Goal: Task Accomplishment & Management: Complete application form

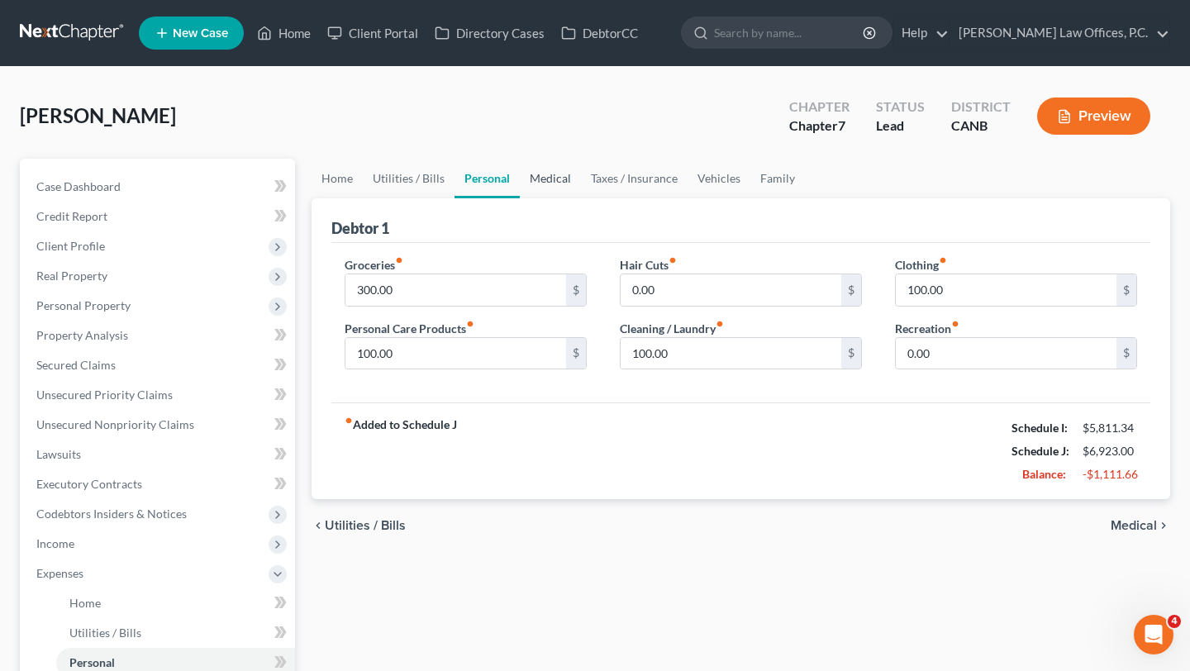
click at [542, 182] on link "Medical" at bounding box center [550, 179] width 61 height 40
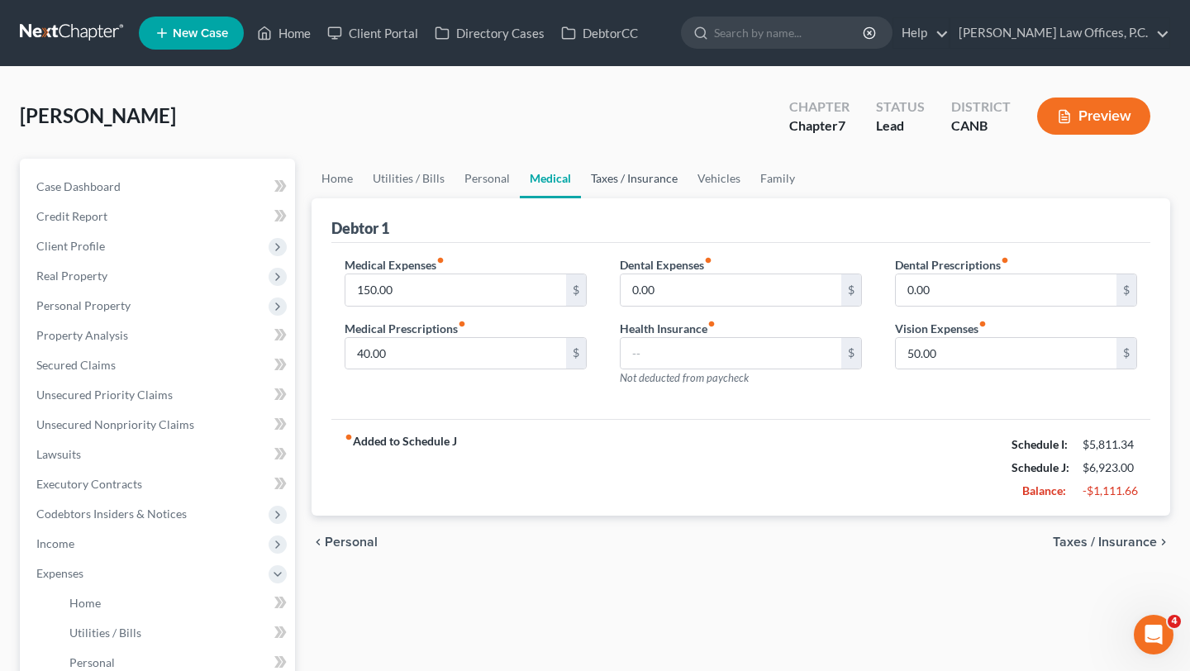
click at [597, 179] on link "Taxes / Insurance" at bounding box center [634, 179] width 107 height 40
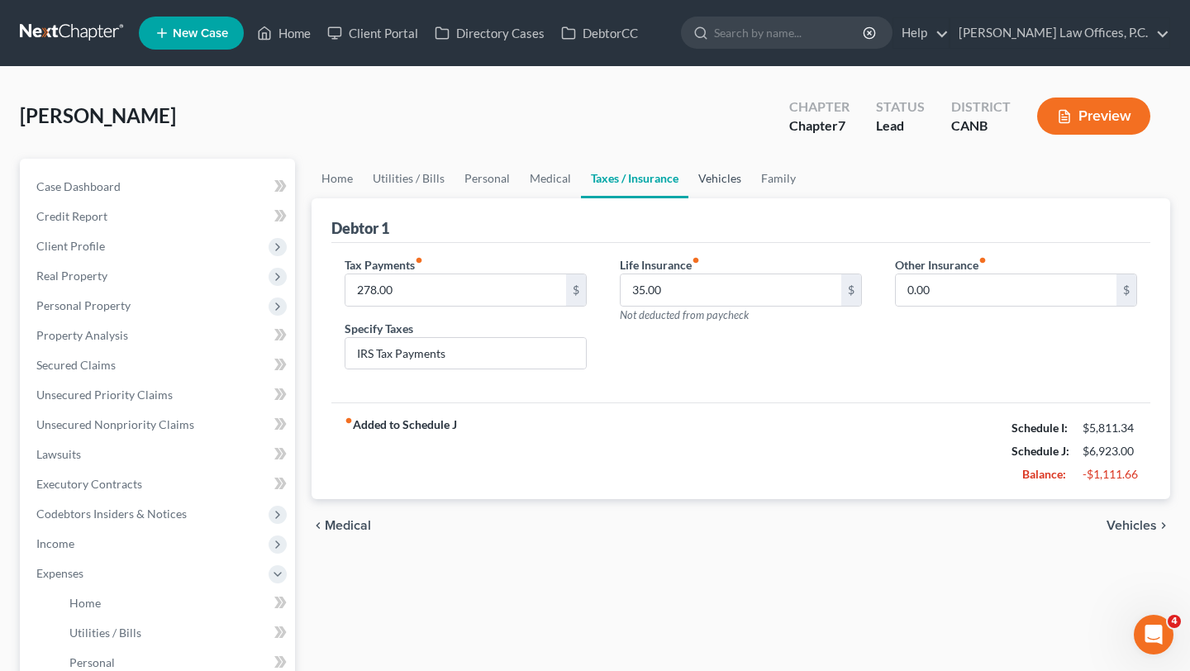
click at [701, 177] on link "Vehicles" at bounding box center [719, 179] width 63 height 40
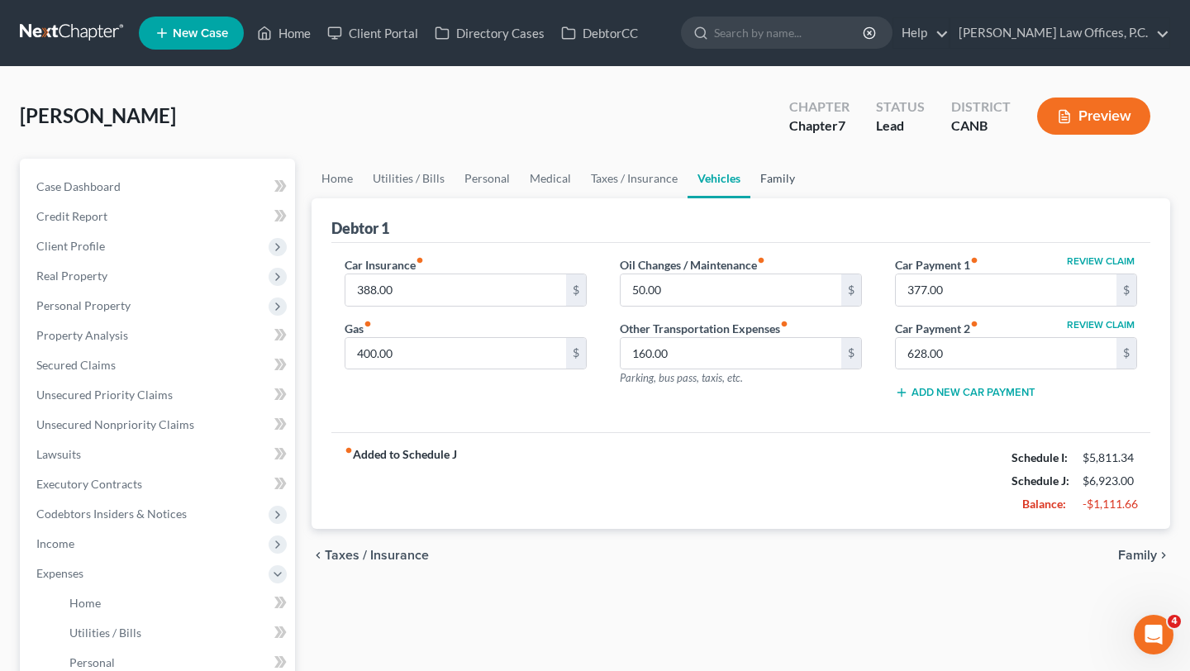
click at [773, 177] on link "Family" at bounding box center [777, 179] width 55 height 40
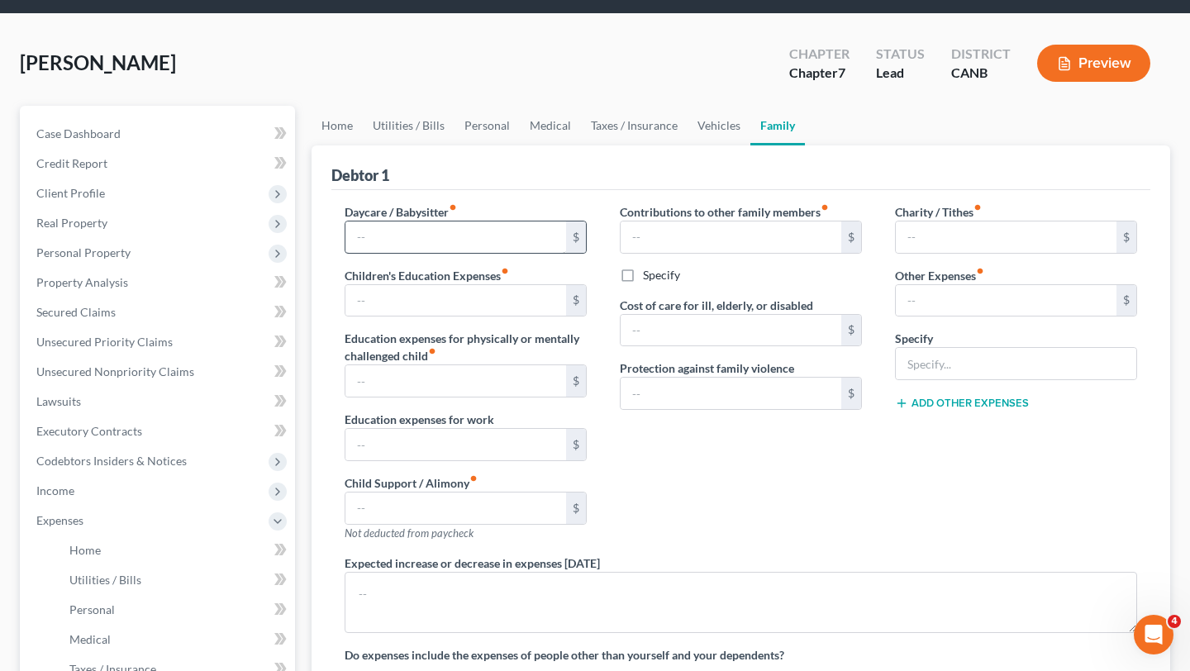
scroll to position [64, 0]
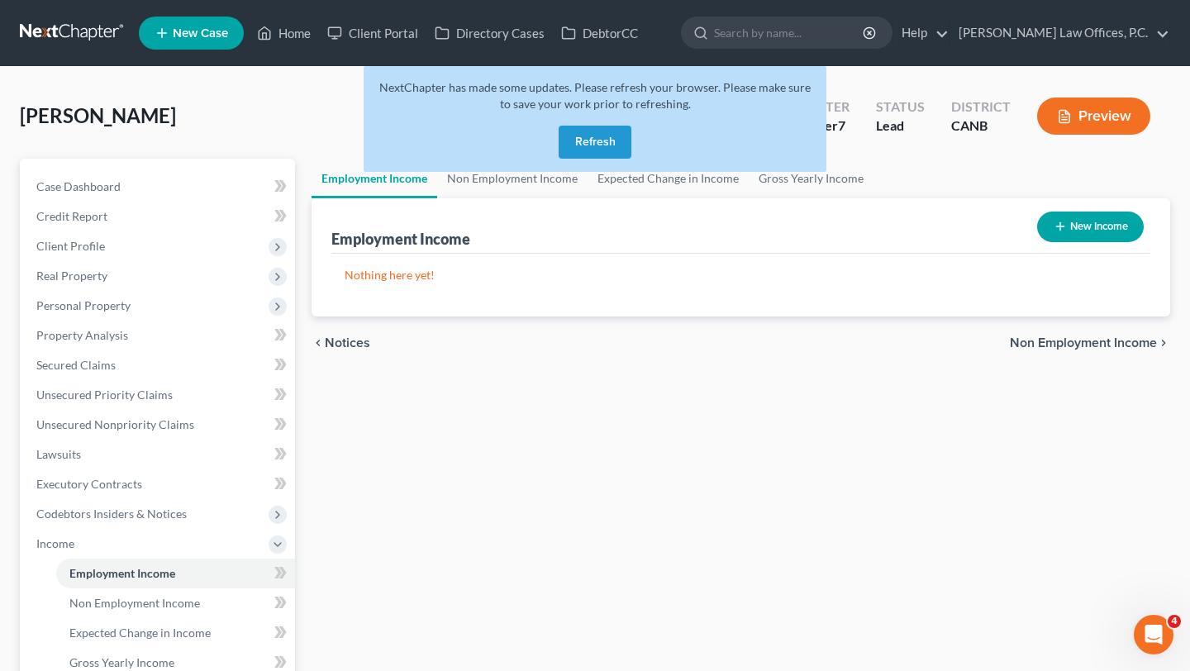
click at [562, 138] on button "Refresh" at bounding box center [594, 142] width 73 height 33
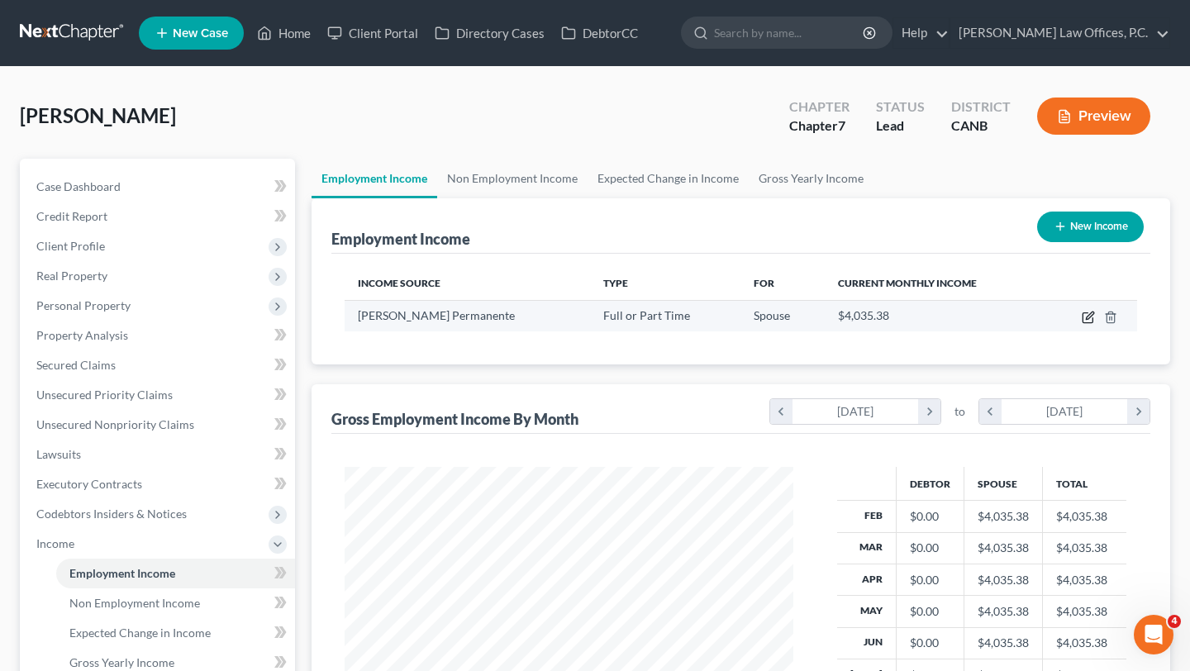
click at [1091, 312] on icon "button" at bounding box center [1088, 314] width 7 height 7
select select "0"
select select "4"
select select "0"
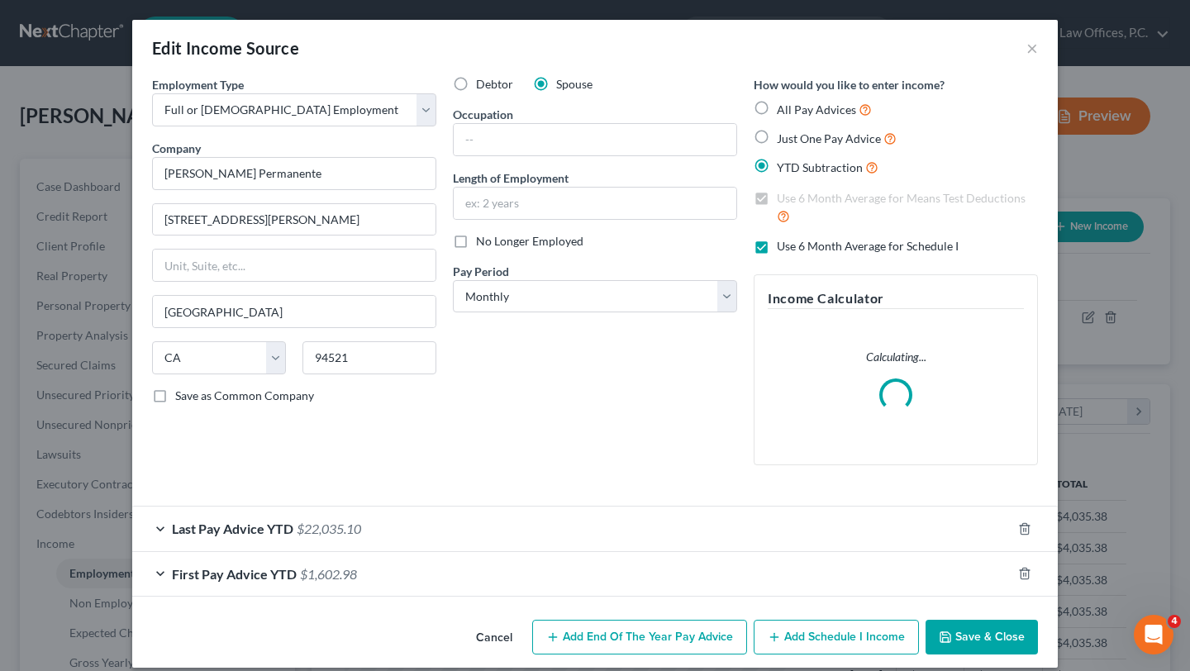
scroll to position [16, 0]
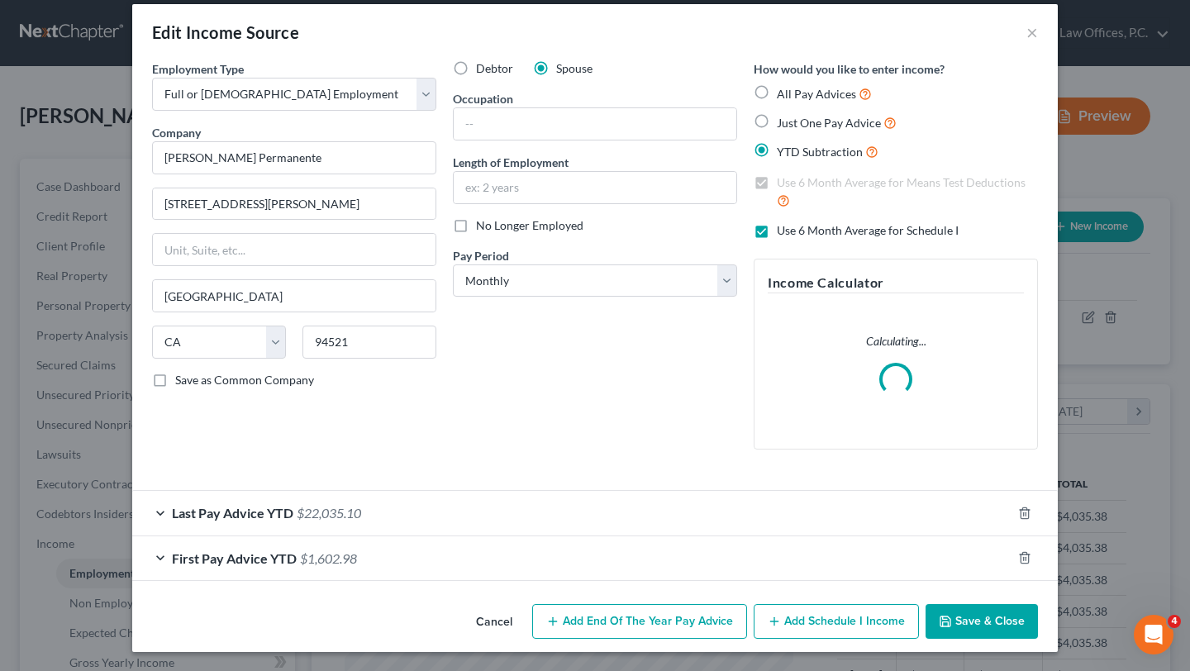
click at [557, 590] on div "Employment Type * Select Full or [DEMOGRAPHIC_DATA] Employment Self Employment …" at bounding box center [594, 328] width 925 height 537
click at [576, 516] on div "Last Pay Advice YTD $22,035.10" at bounding box center [571, 513] width 879 height 44
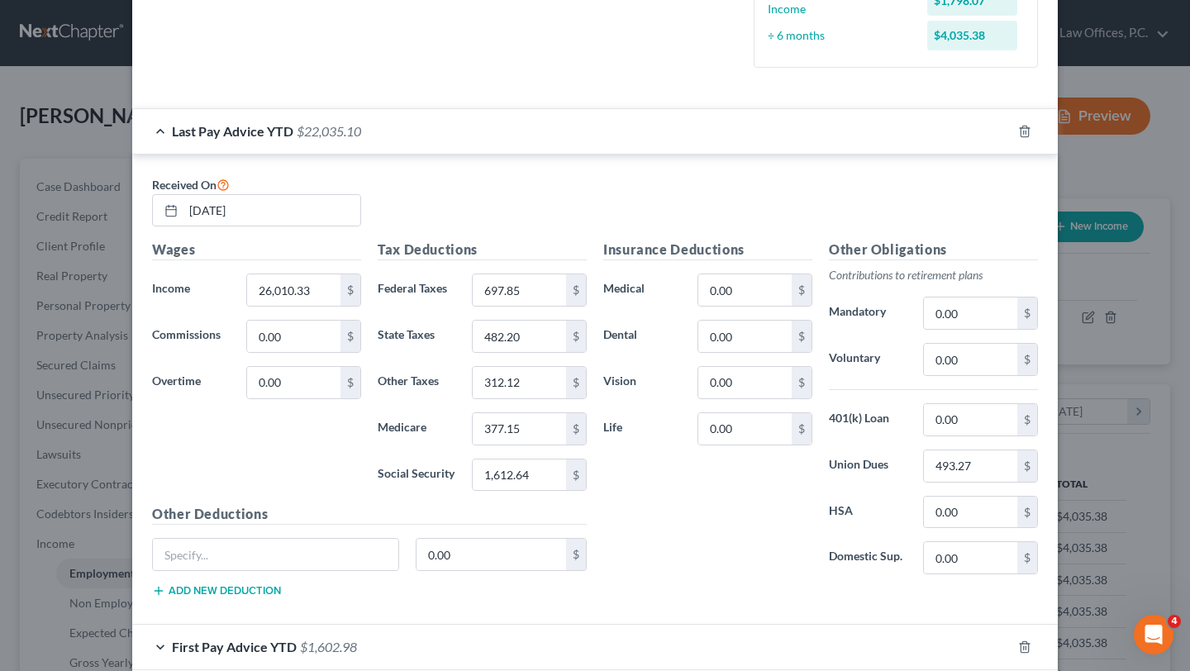
scroll to position [576, 0]
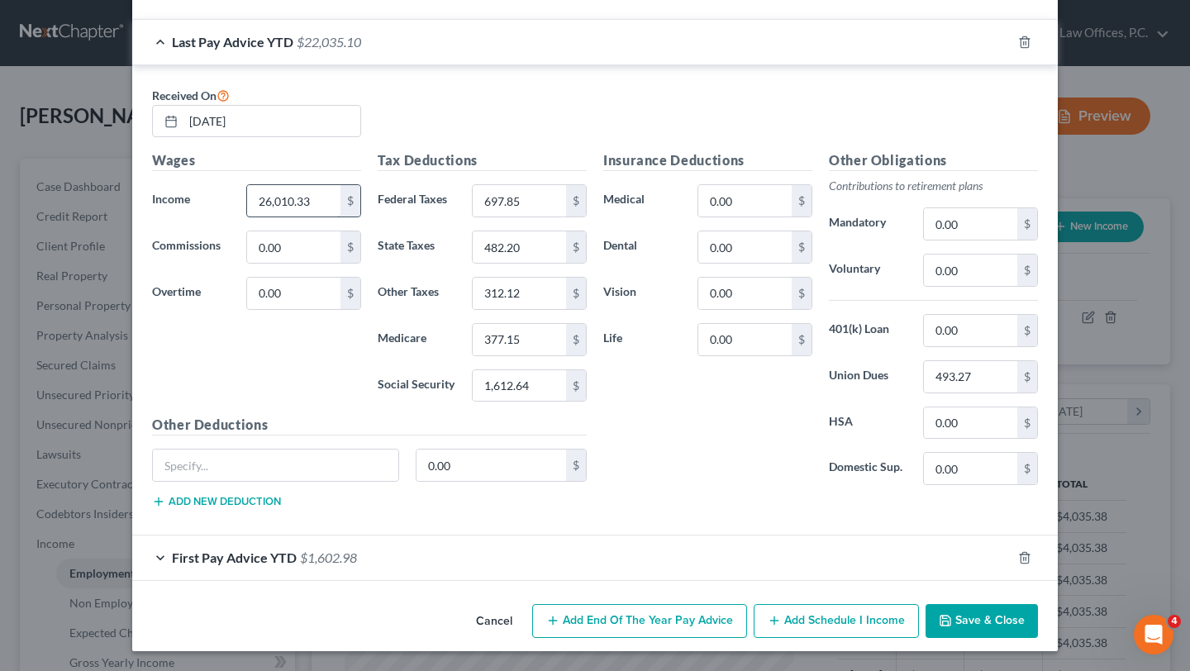
click at [316, 198] on input "26,010.33" at bounding box center [293, 200] width 93 height 31
type input "29,790"
click at [204, 102] on label "Received On" at bounding box center [191, 95] width 78 height 20
click at [204, 120] on input "[DATE]" at bounding box center [271, 121] width 177 height 31
type input "[DATE]"
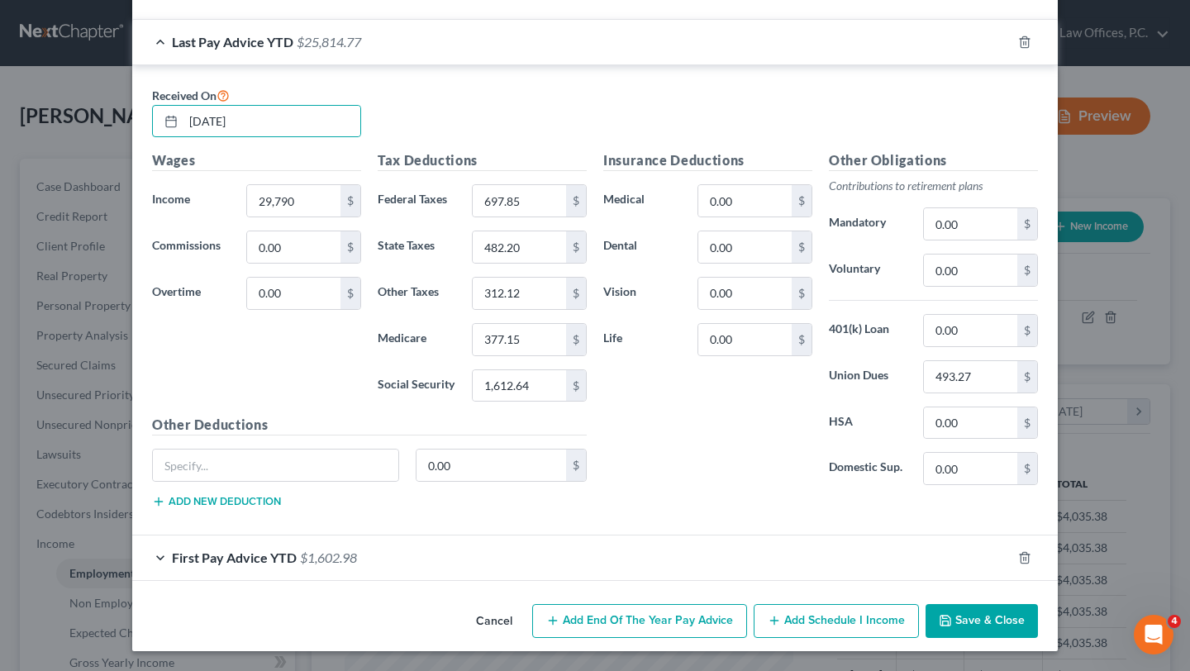
click at [410, 113] on div "Received On [DATE]" at bounding box center [595, 118] width 902 height 66
click at [336, 204] on input "29,790" at bounding box center [293, 200] width 93 height 31
type input "29,790.44"
click at [374, 155] on div "Tax Deductions Federal Taxes 697.85 $ State Taxes 482.20 $ Other Taxes 312.12 $…" at bounding box center [482, 282] width 226 height 264
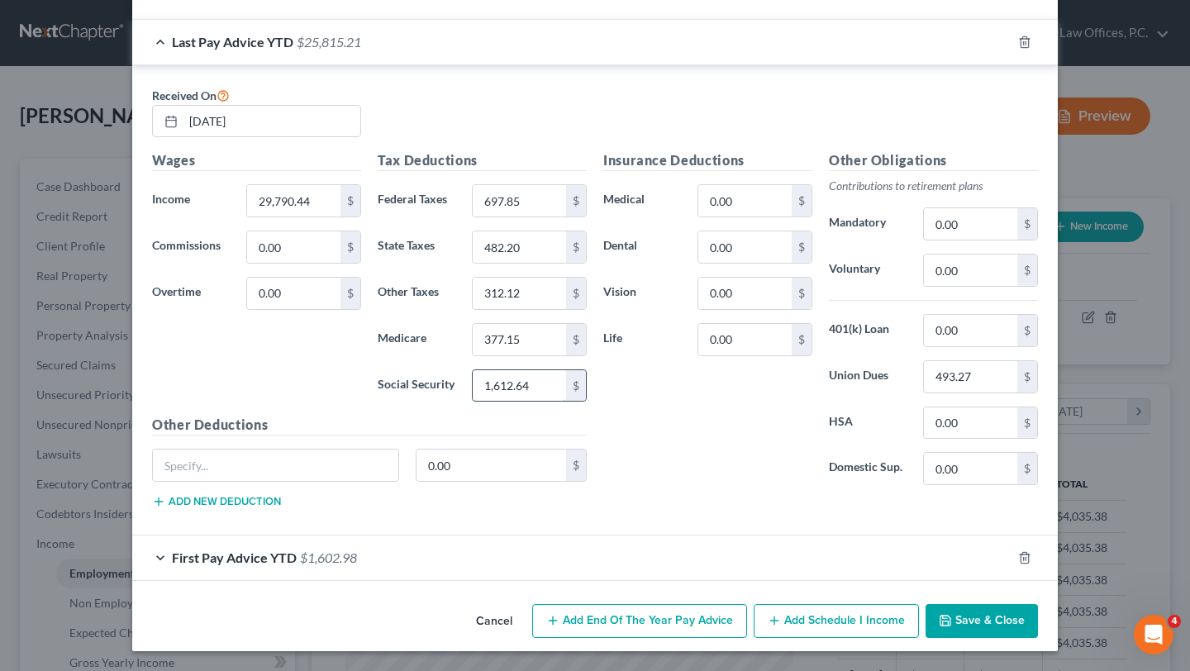
click at [511, 401] on input "1,612.64" at bounding box center [518, 385] width 93 height 31
type input "1,847.01"
click at [654, 435] on div "Insurance Deductions Medical 0.00 $ Dental 0.00 $ Vision 0.00 $ Life 0.00 $" at bounding box center [708, 324] width 226 height 348
click at [506, 344] on input "377.15" at bounding box center [518, 339] width 93 height 31
type input "431.96"
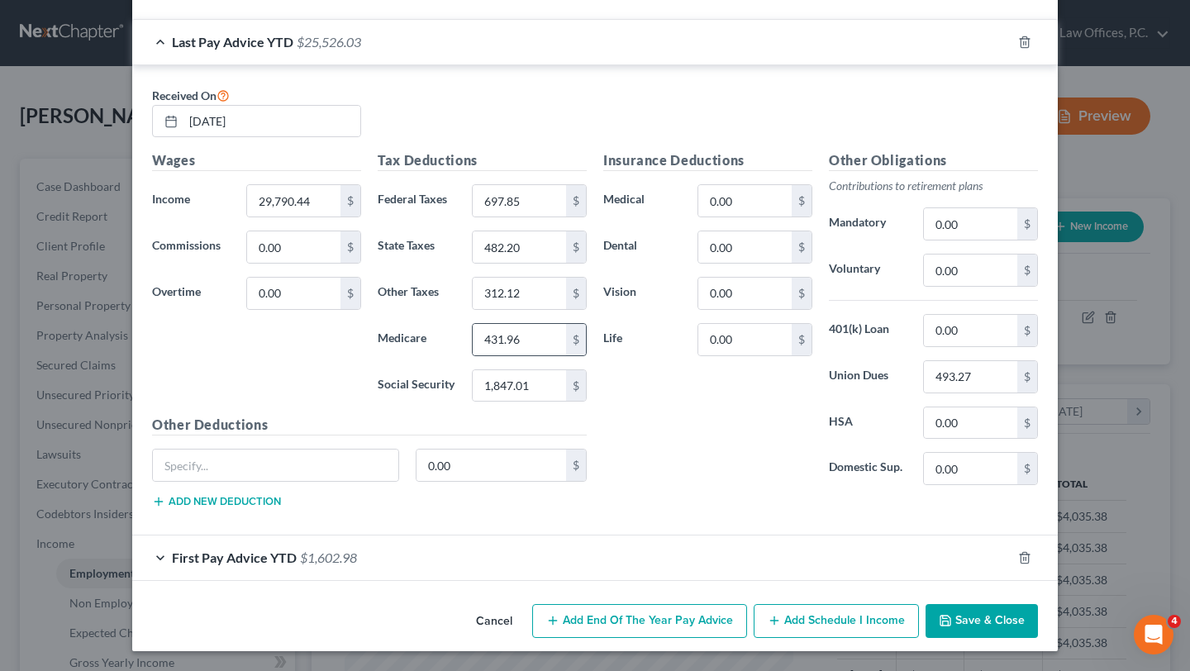
click at [577, 339] on div "$" at bounding box center [576, 339] width 20 height 31
click at [510, 244] on input "482.20" at bounding box center [518, 246] width 93 height 31
click at [511, 245] on input "482.20" at bounding box center [518, 246] width 93 height 31
type input "482.80"
click at [568, 292] on div "$" at bounding box center [576, 293] width 20 height 31
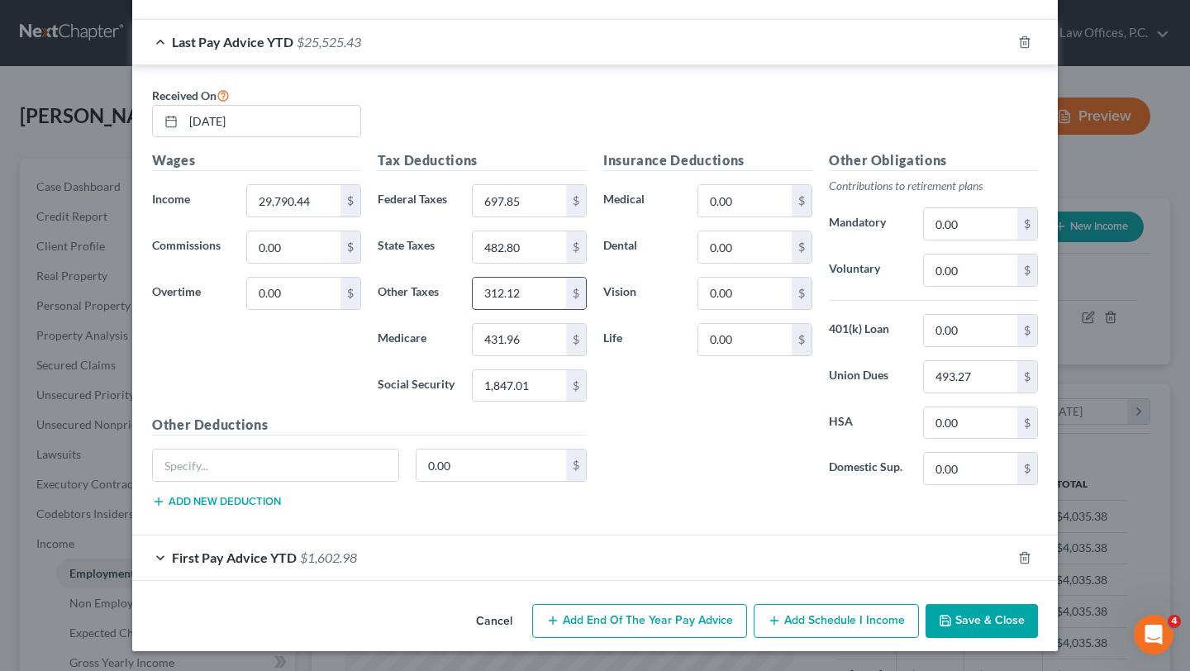
click at [545, 297] on input "312.12" at bounding box center [518, 293] width 93 height 31
type input "357.49"
click at [643, 288] on label "Vision" at bounding box center [642, 293] width 94 height 33
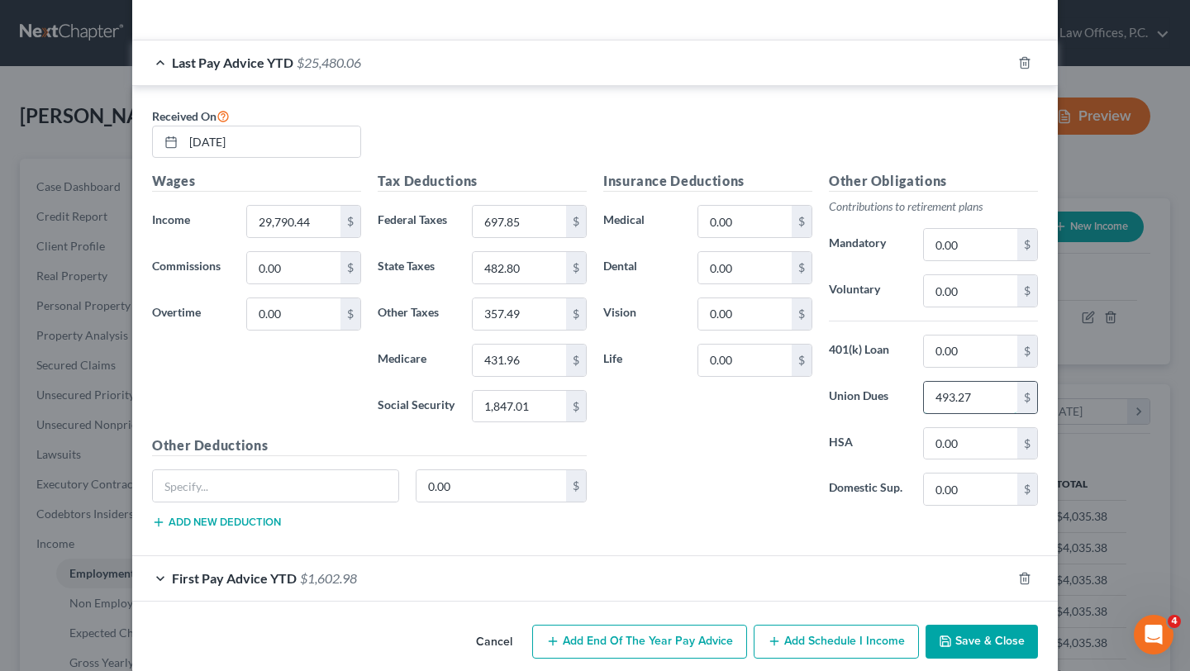
click at [966, 405] on input "493.27" at bounding box center [970, 397] width 93 height 31
type input "568.68"
click at [791, 445] on div "Insurance Deductions Medical 0.00 $ Dental 0.00 $ Vision 0.00 $ Life 0.00 $" at bounding box center [708, 345] width 226 height 348
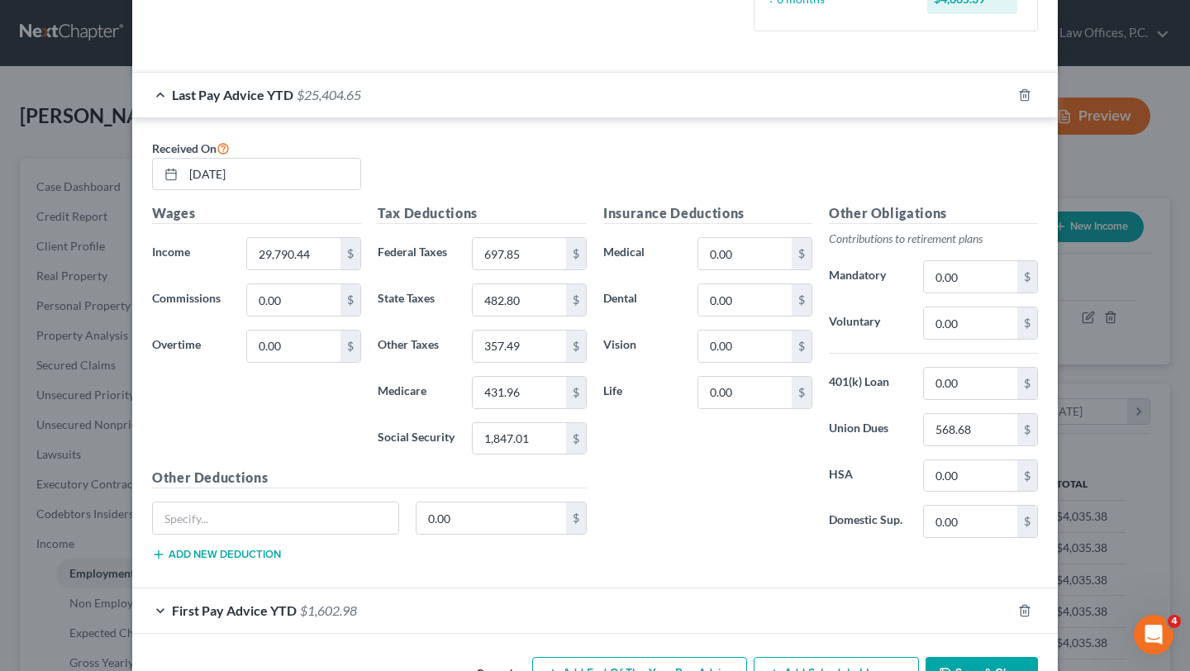
scroll to position [576, 0]
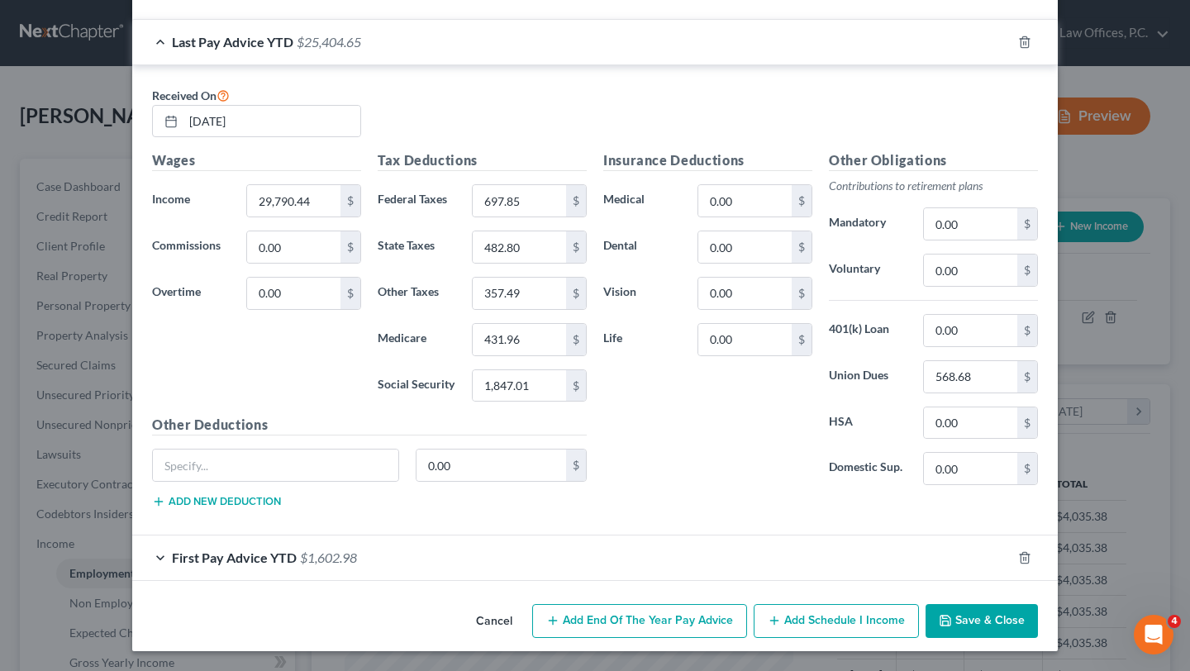
click at [989, 621] on button "Save & Close" at bounding box center [981, 621] width 112 height 35
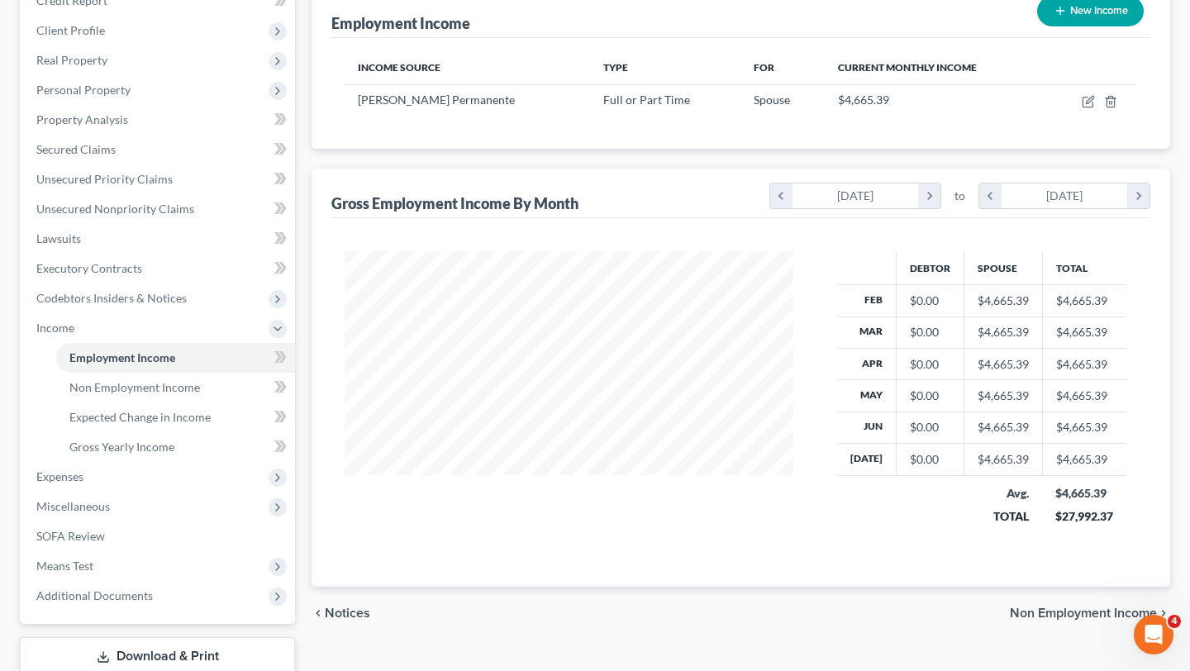
scroll to position [181, 0]
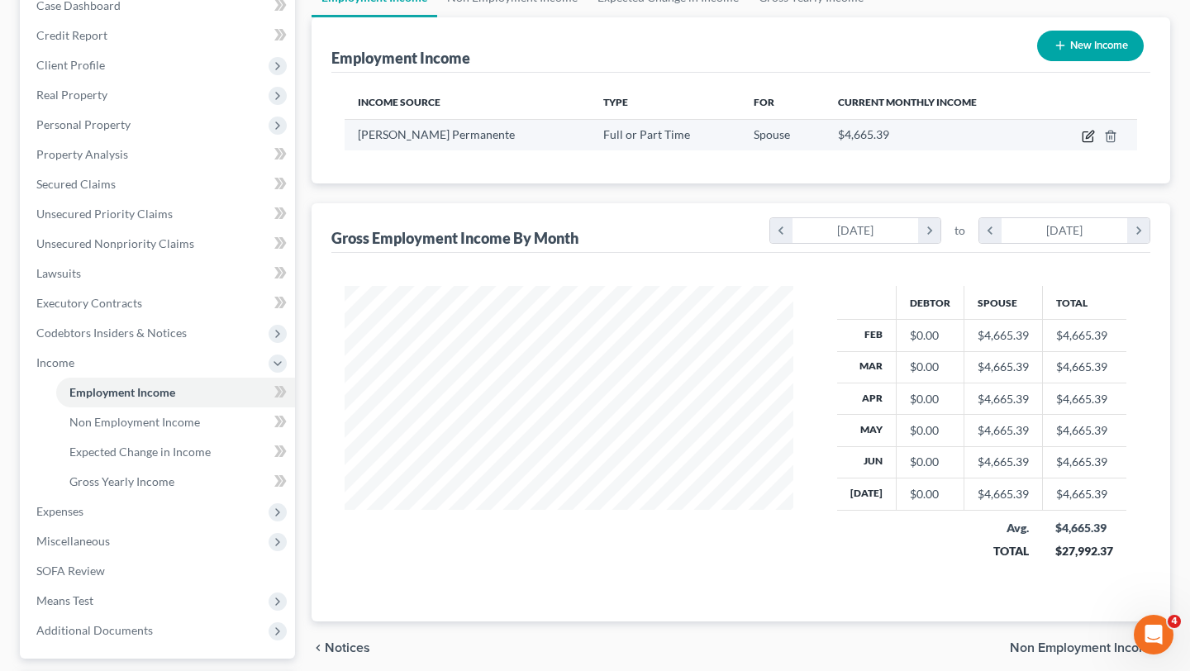
click at [1092, 131] on icon "button" at bounding box center [1087, 136] width 13 height 13
select select "0"
select select "4"
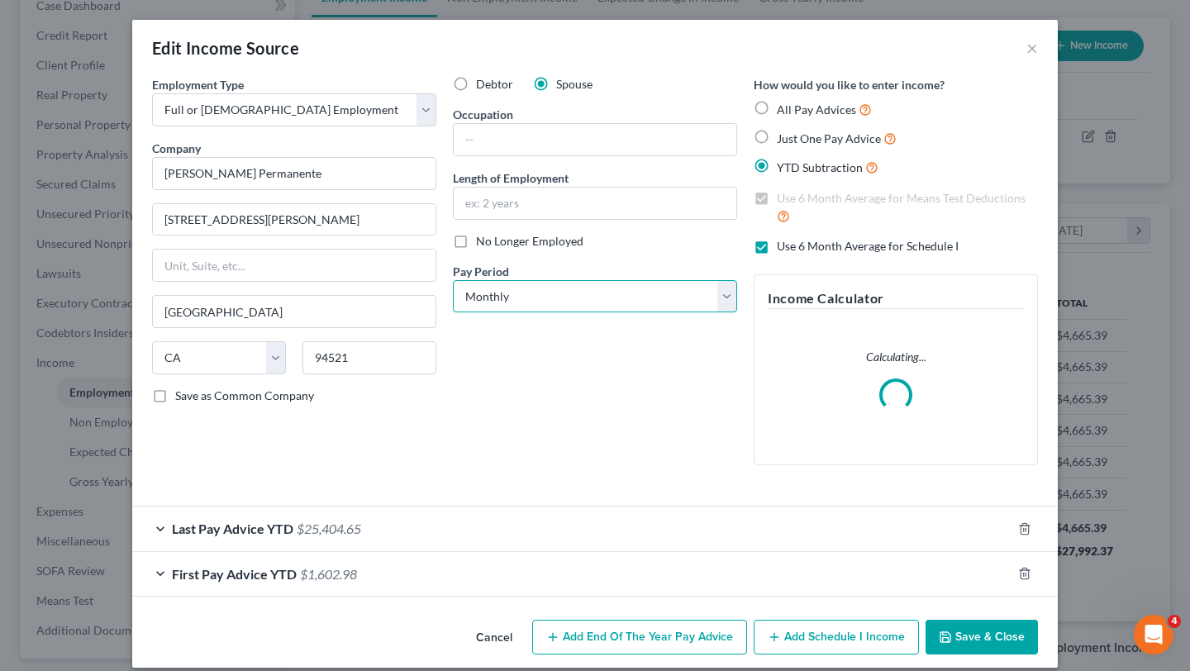
click at [567, 309] on select "Select Monthly Twice Monthly Every Other Week Weekly" at bounding box center [595, 296] width 284 height 33
select select "2"
click at [601, 390] on div "Debtor Spouse Occupation Length of Employment No Longer Employed Pay Period * S…" at bounding box center [594, 277] width 301 height 402
click at [985, 644] on button "Save & Close" at bounding box center [981, 637] width 112 height 35
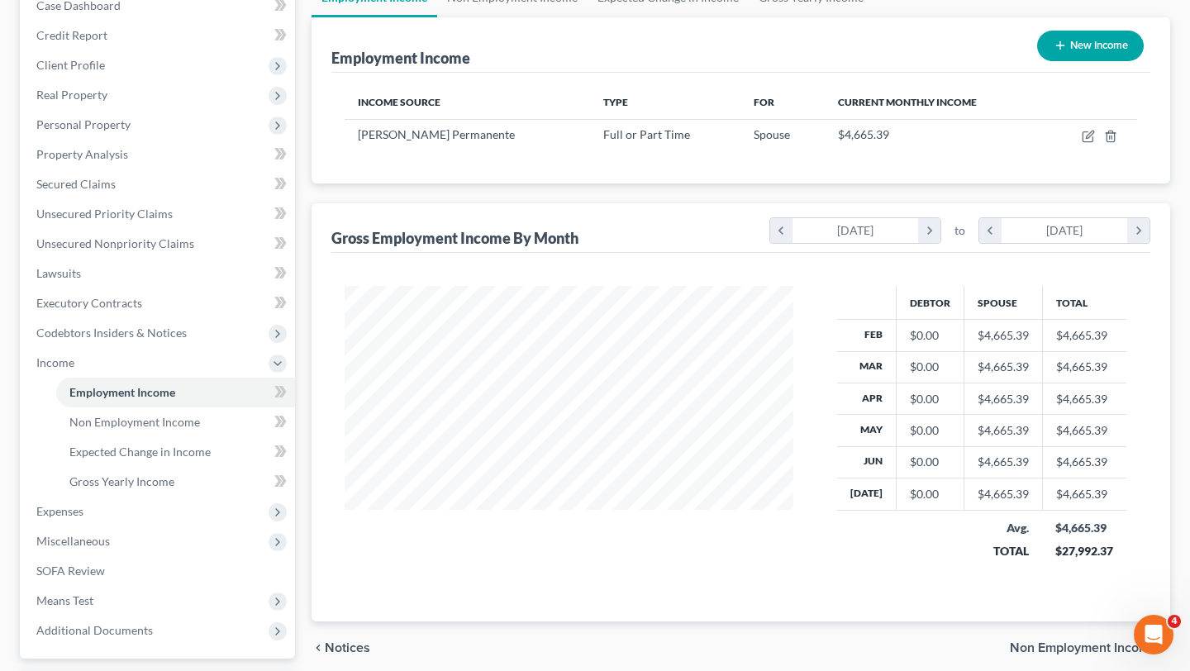
scroll to position [262, 0]
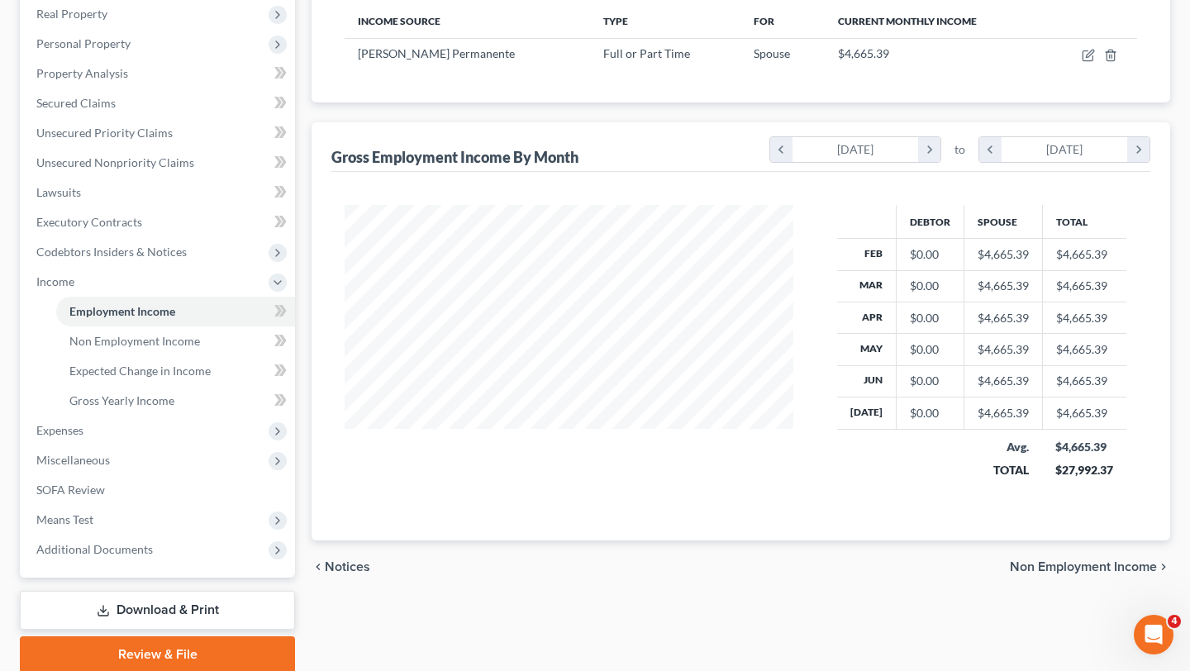
drag, startPoint x: 834, startPoint y: 302, endPoint x: 861, endPoint y: 303, distance: 26.4
click at [838, 302] on div "Debtor Spouse Total Feb $0.00 $4,665.39 $4,665.39 Mar $0.00 $4,665.39 $4,665.39…" at bounding box center [982, 353] width 344 height 296
